Goal: Task Accomplishment & Management: Complete application form

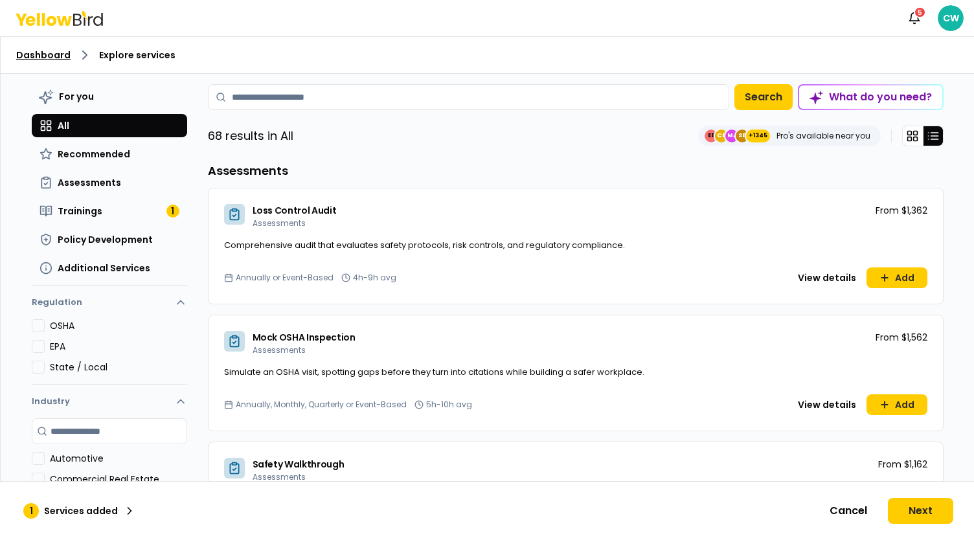
click at [40, 51] on link "Dashboard" at bounding box center [43, 55] width 54 height 13
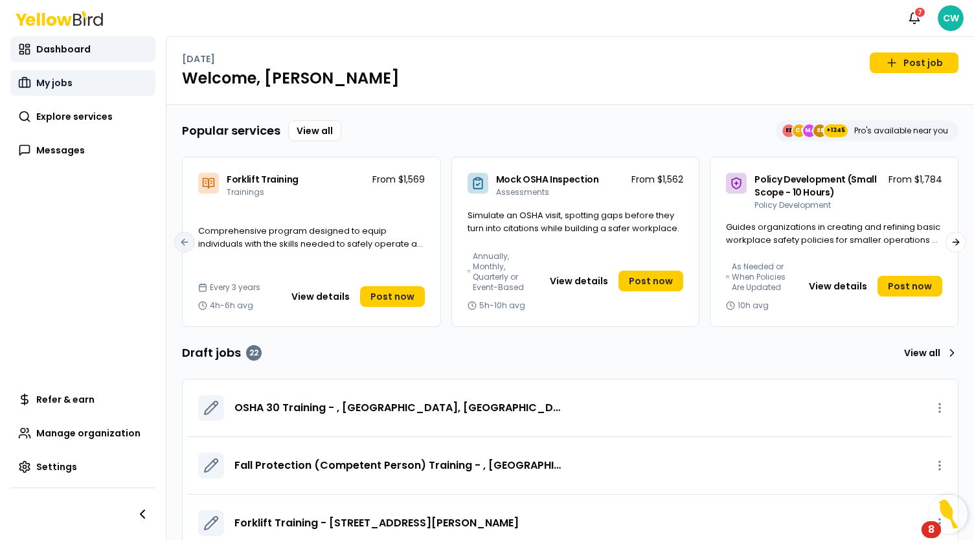
click at [56, 78] on span "My jobs" at bounding box center [54, 82] width 36 height 13
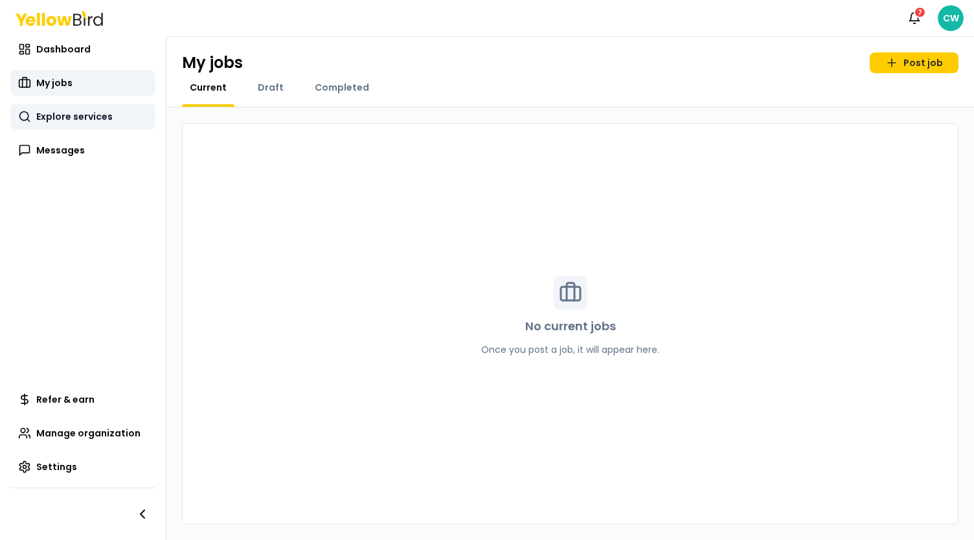
click at [82, 120] on span "Explore services" at bounding box center [74, 116] width 76 height 13
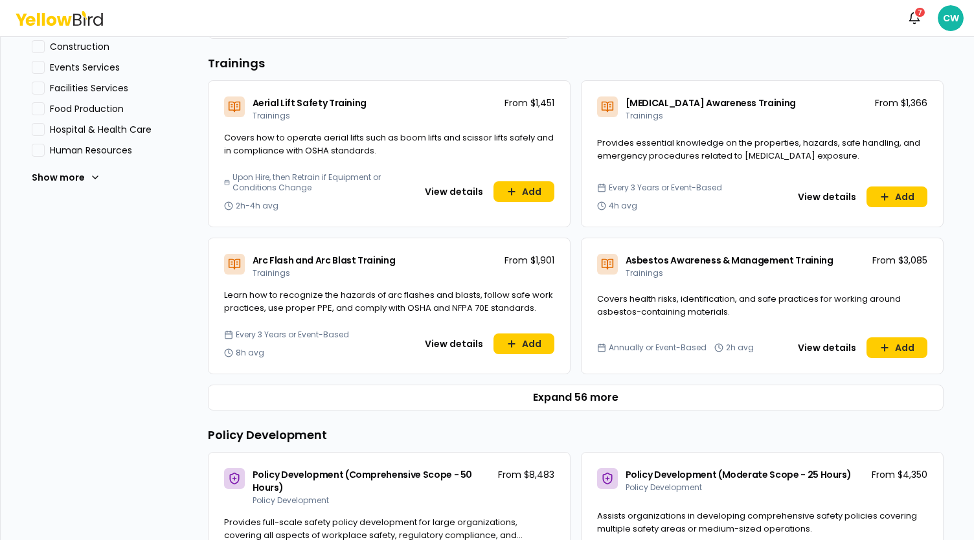
scroll to position [518, 0]
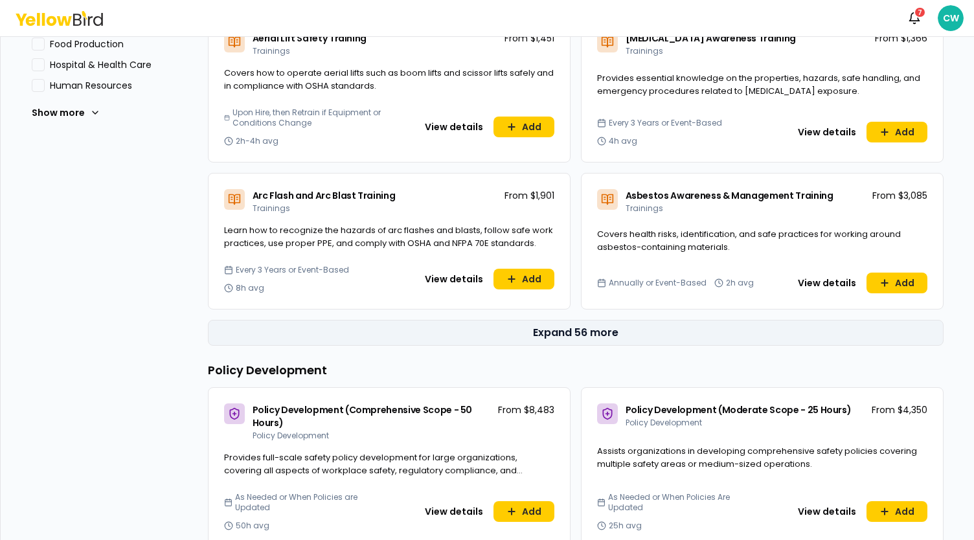
click at [589, 336] on button "Expand 56 more" at bounding box center [576, 333] width 736 height 26
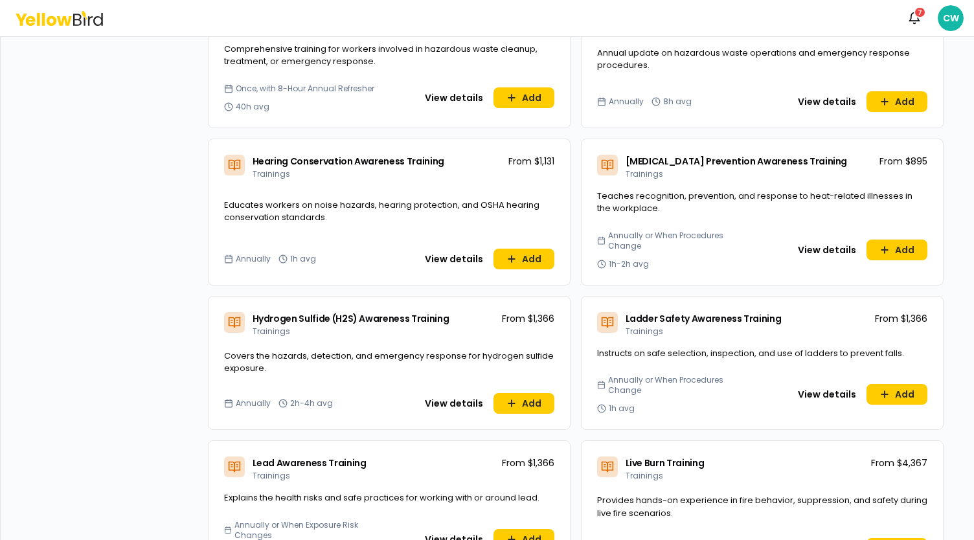
scroll to position [2332, 0]
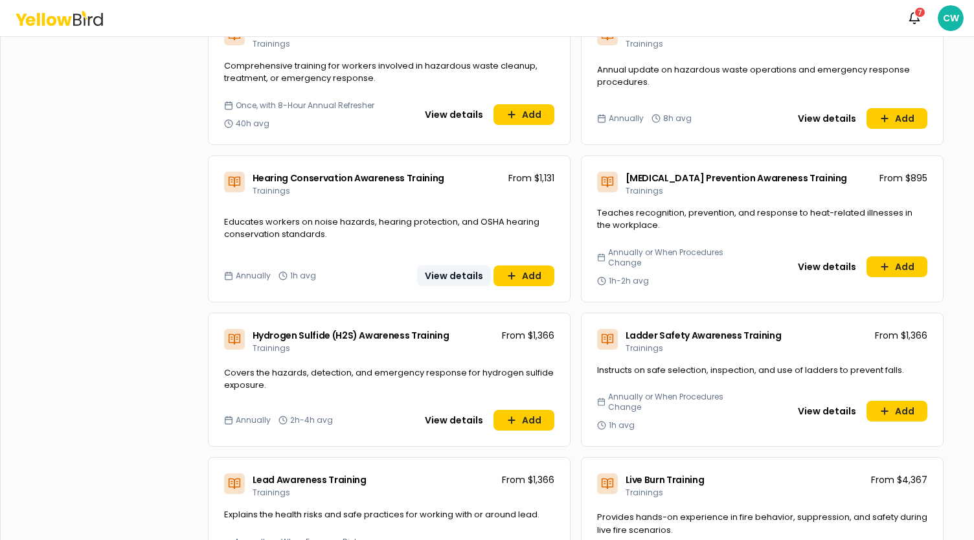
click at [449, 266] on button "View details" at bounding box center [454, 276] width 74 height 21
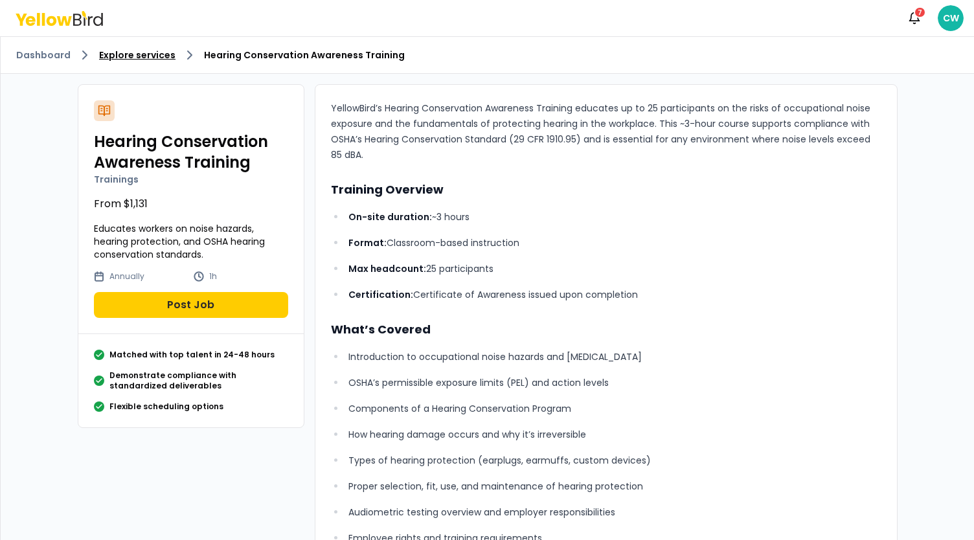
click at [148, 56] on link "Explore services" at bounding box center [137, 55] width 76 height 13
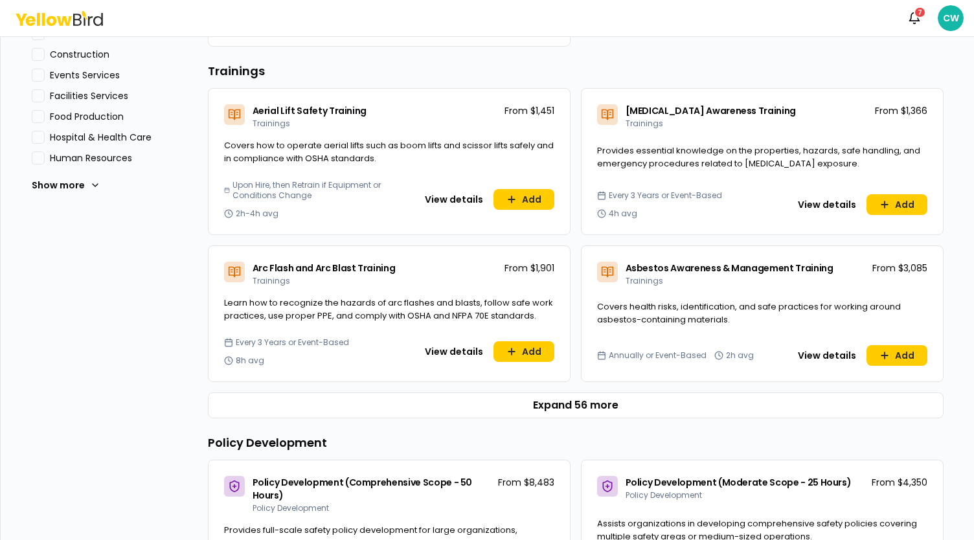
scroll to position [518, 0]
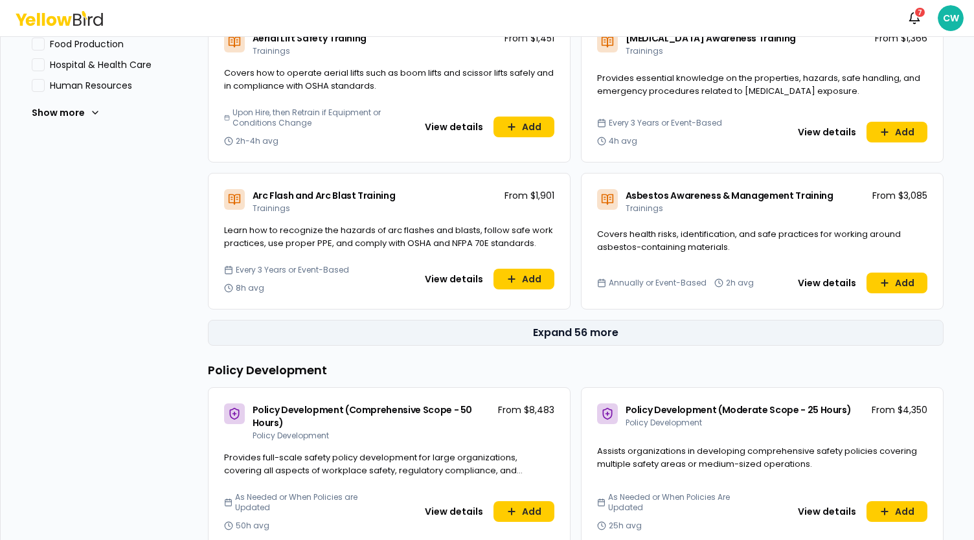
click at [561, 335] on button "Expand 56 more" at bounding box center [576, 333] width 736 height 26
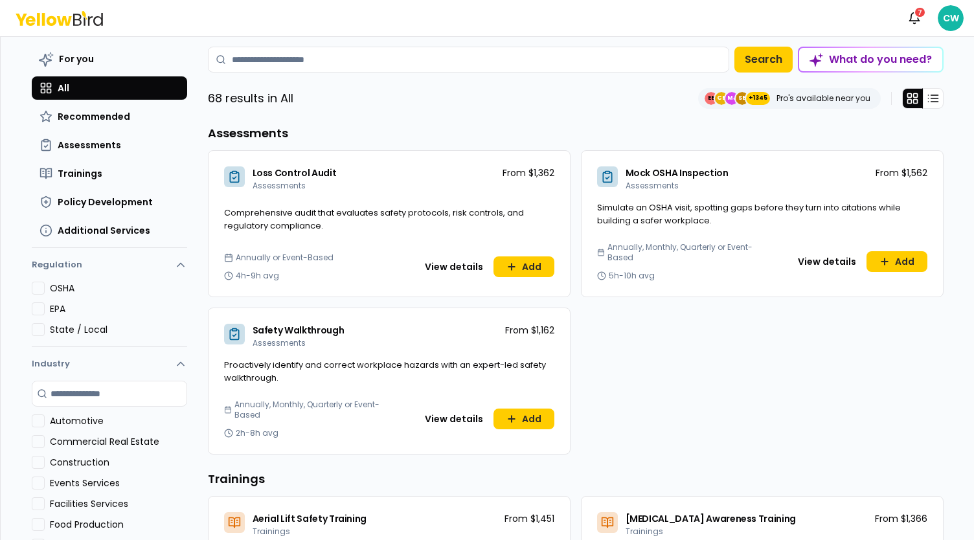
scroll to position [65, 0]
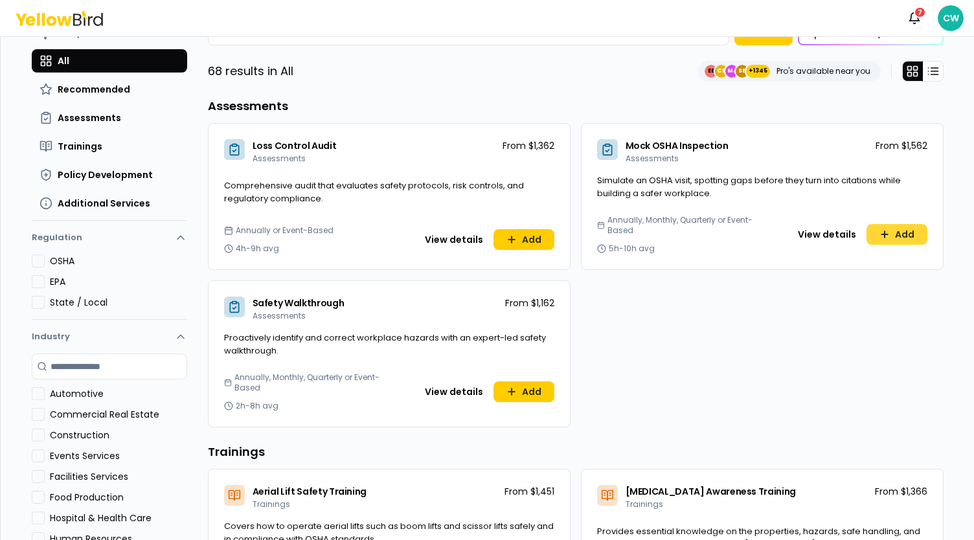
click at [900, 236] on button "Add" at bounding box center [897, 234] width 61 height 21
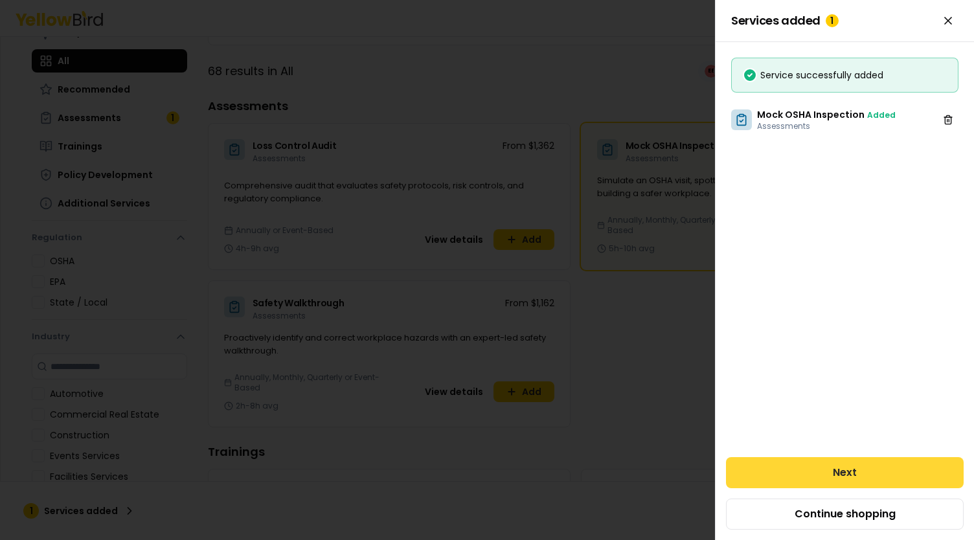
click at [867, 463] on button "Next" at bounding box center [845, 472] width 238 height 31
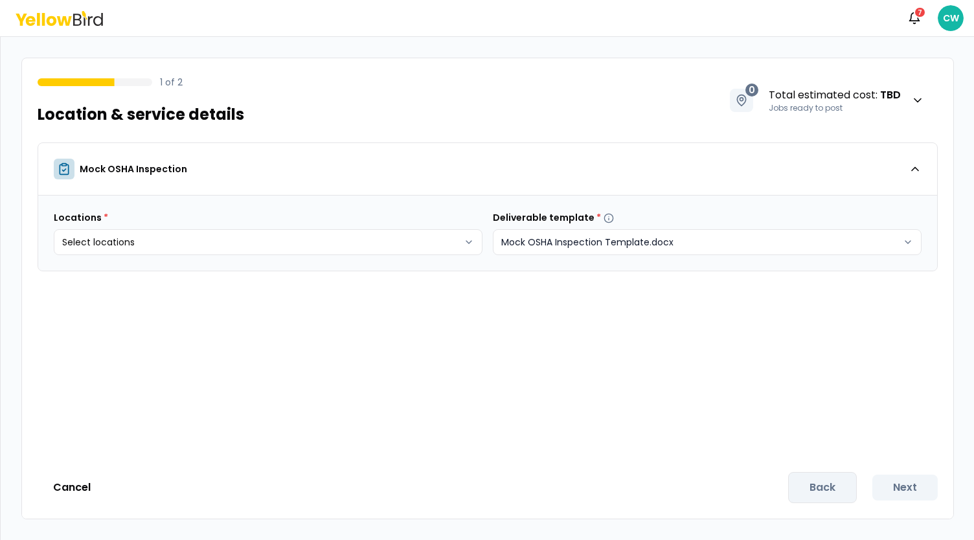
click at [551, 248] on html "Notifications 7 CW 1 of 2 Location & service details 0 Total estimated cost : T…" at bounding box center [487, 270] width 974 height 540
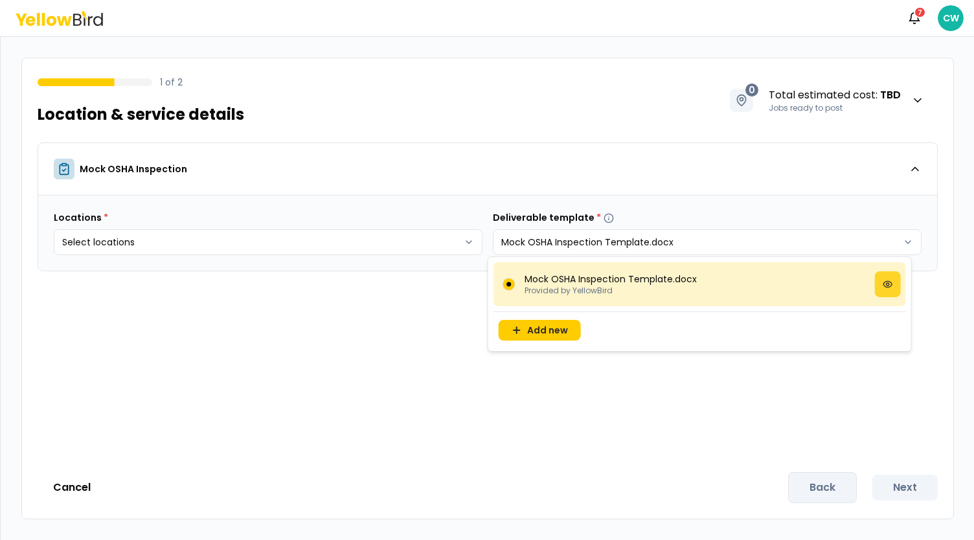
click at [890, 287] on icon at bounding box center [887, 284] width 8 height 6
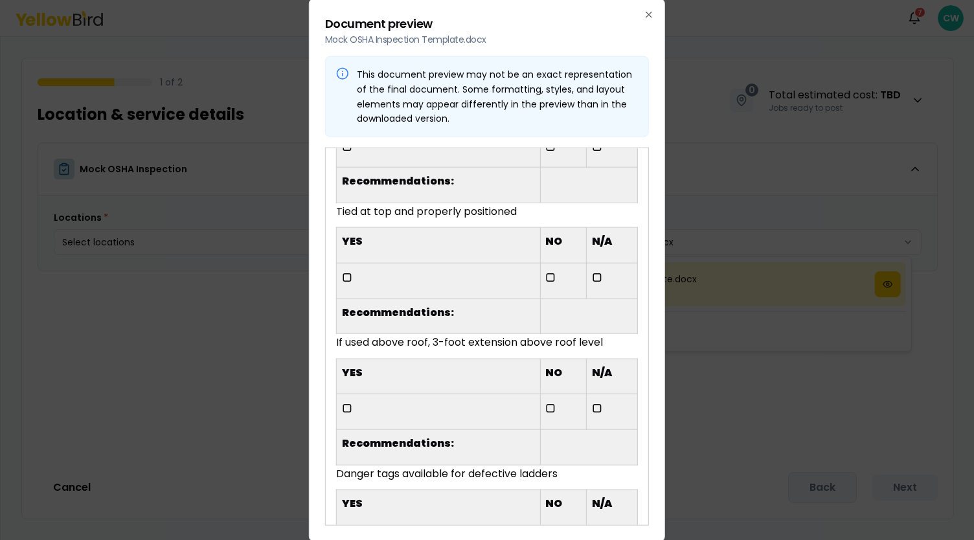
scroll to position [5829, 0]
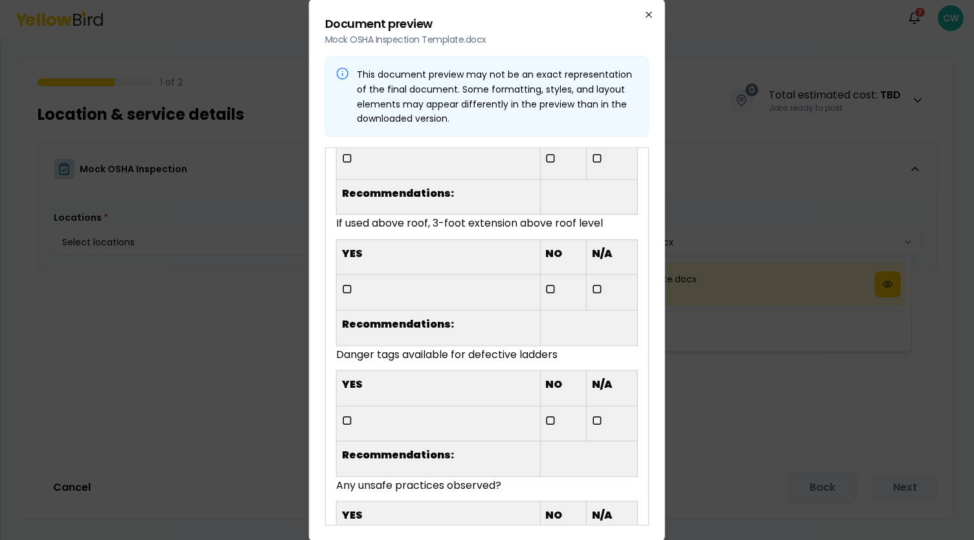
click at [652, 17] on icon "button" at bounding box center [649, 15] width 10 height 10
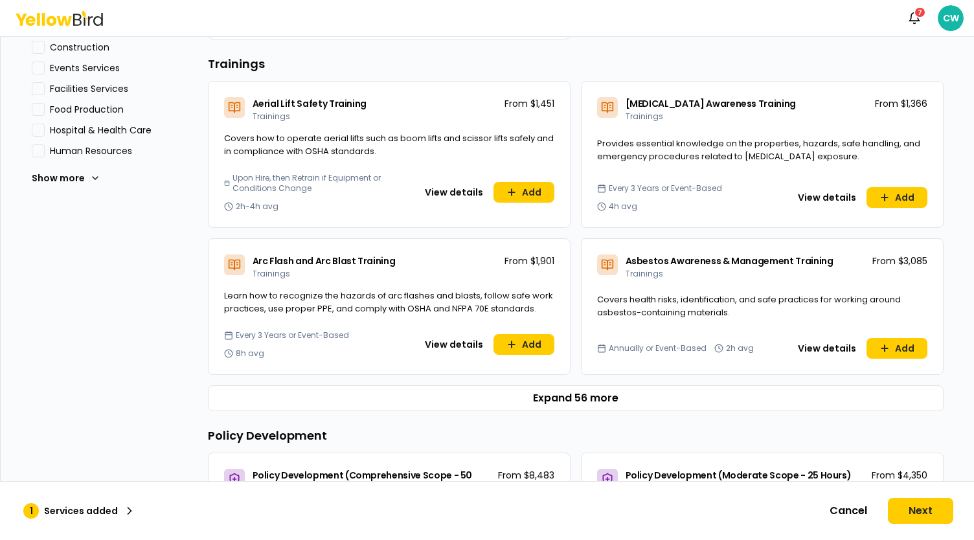
scroll to position [453, 0]
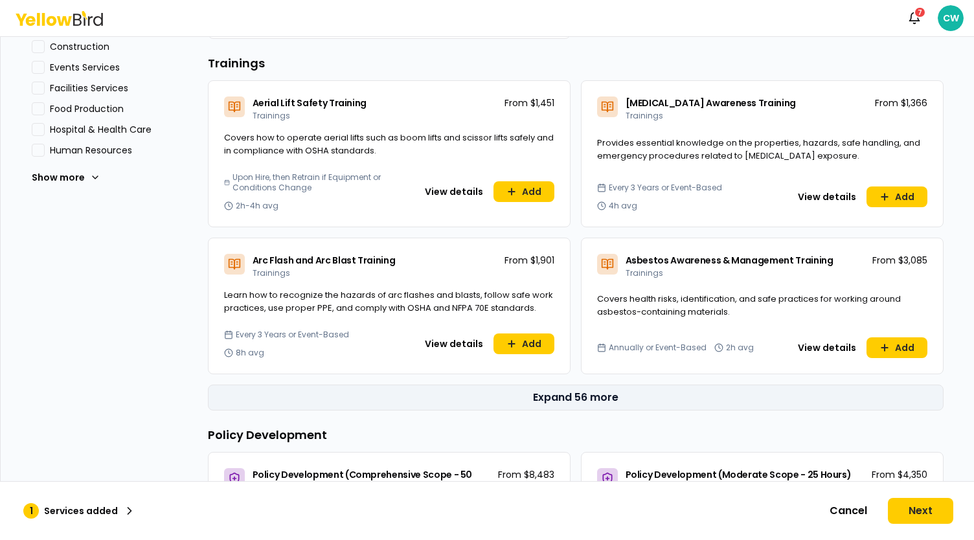
click at [574, 385] on button "Expand 56 more" at bounding box center [576, 398] width 736 height 26
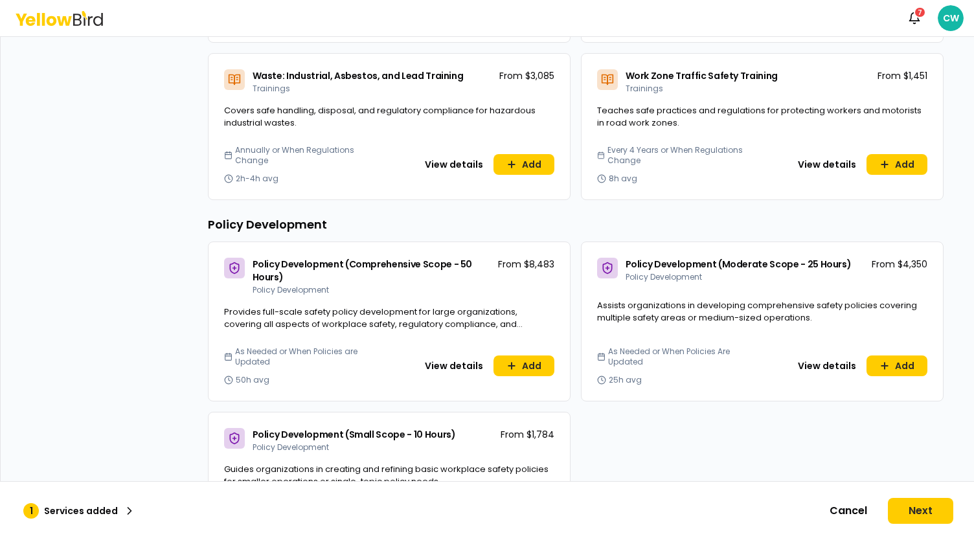
scroll to position [5096, 0]
